Goal: Information Seeking & Learning: Learn about a topic

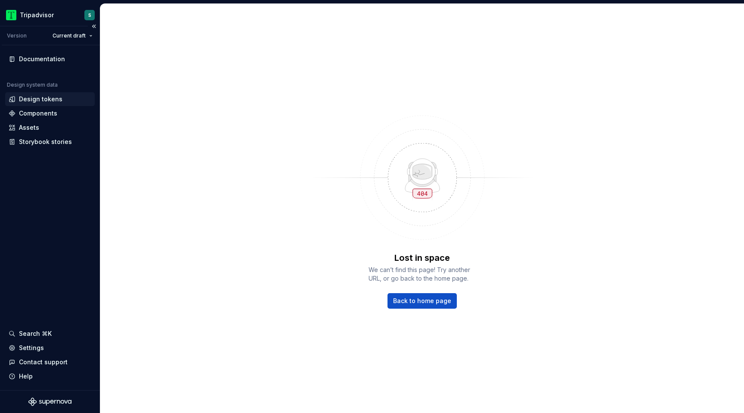
click at [38, 97] on div "Design tokens" at bounding box center [41, 99] width 44 height 9
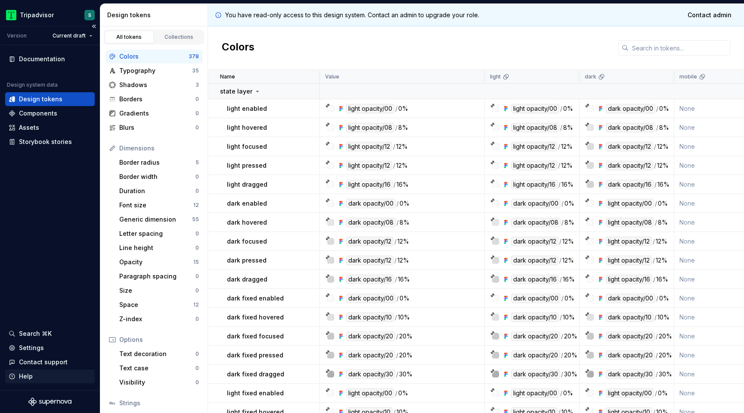
click at [29, 377] on div "Help" at bounding box center [26, 376] width 14 height 9
click at [35, 268] on div "Documentation Design system data Design tokens Components Assets Storybook stor…" at bounding box center [50, 217] width 100 height 345
